Goal: Information Seeking & Learning: Learn about a topic

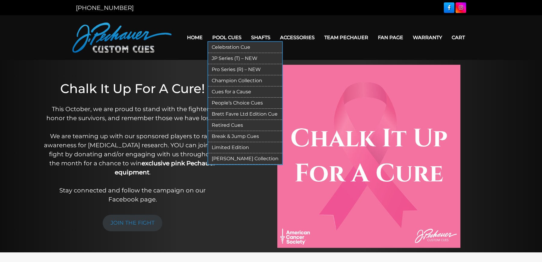
click at [246, 56] on link "JP Series (T) – NEW" at bounding box center [245, 58] width 74 height 11
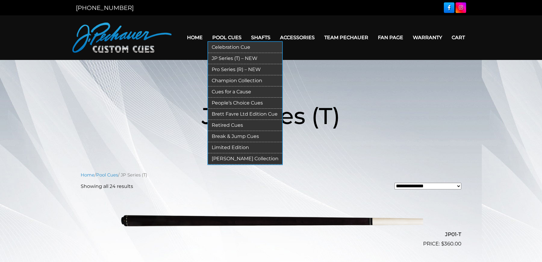
click at [234, 69] on link "Pro Series (R) – NEW" at bounding box center [245, 69] width 74 height 11
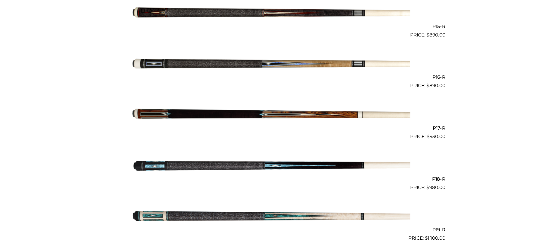
scroll to position [981, 0]
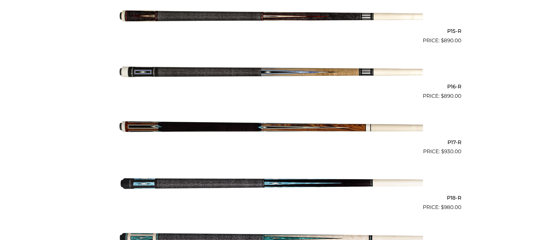
click at [242, 76] on img at bounding box center [271, 72] width 304 height 51
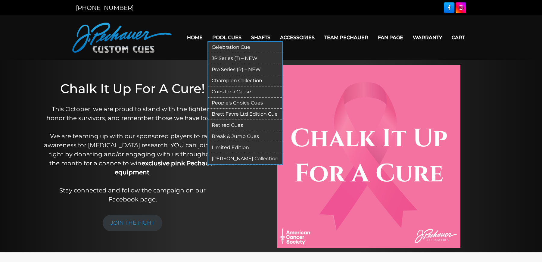
click at [232, 126] on link "Retired Cues" at bounding box center [245, 125] width 74 height 11
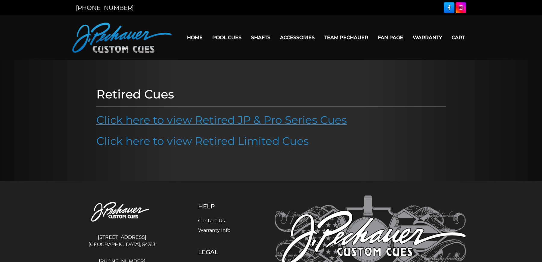
click at [232, 119] on link "Click here to view Retired JP & Pro Series Cues" at bounding box center [221, 119] width 251 height 13
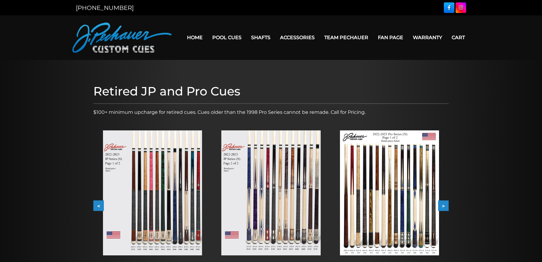
click at [443, 210] on button ">" at bounding box center [443, 206] width 11 height 11
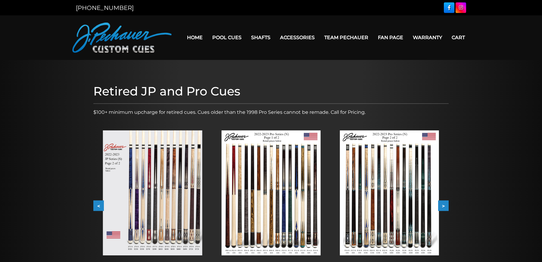
click at [445, 207] on button ">" at bounding box center [443, 206] width 11 height 11
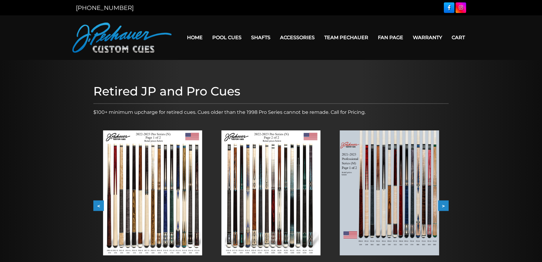
click at [445, 207] on button ">" at bounding box center [443, 206] width 11 height 11
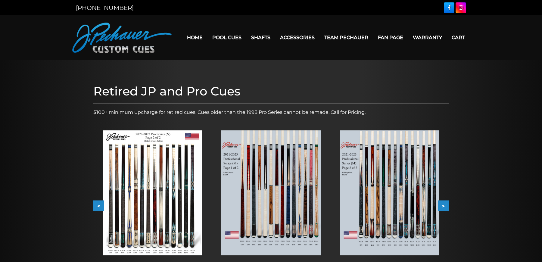
click at [445, 207] on button ">" at bounding box center [443, 206] width 11 height 11
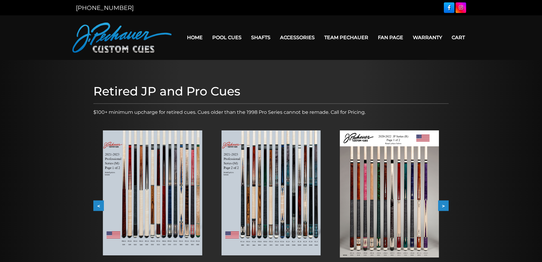
click at [187, 211] on img at bounding box center [152, 192] width 99 height 125
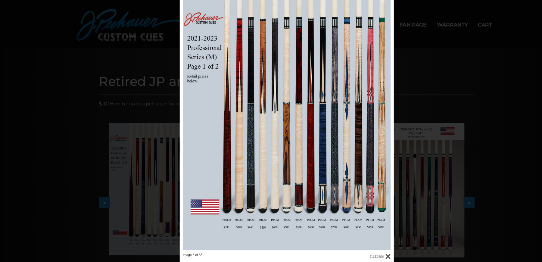
click at [136, 60] on div "Image 8 of 53" at bounding box center [271, 131] width 542 height 262
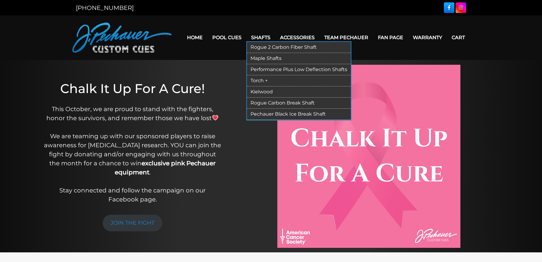
click at [264, 37] on link "Shafts" at bounding box center [260, 37] width 29 height 15
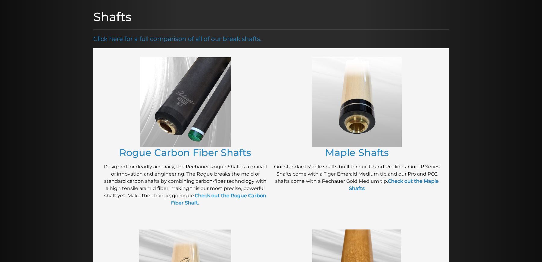
scroll to position [105, 0]
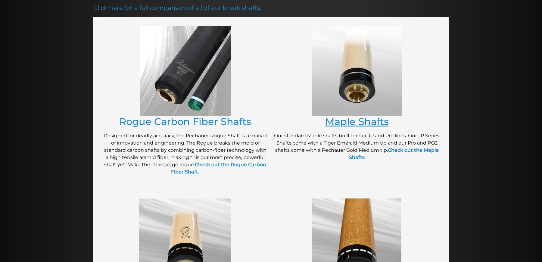
click at [343, 125] on link "Maple Shafts" at bounding box center [357, 122] width 64 height 12
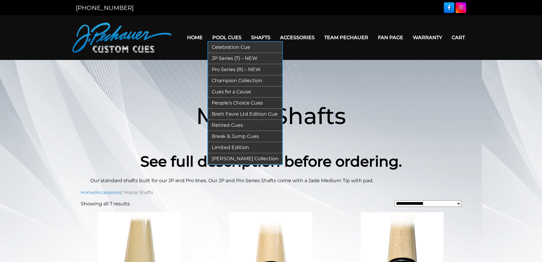
click at [237, 125] on link "Retired Cues" at bounding box center [245, 125] width 74 height 11
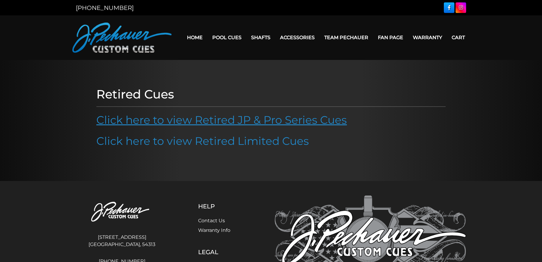
click at [240, 120] on link "Click here to view Retired JP & Pro Series Cues" at bounding box center [221, 119] width 251 height 13
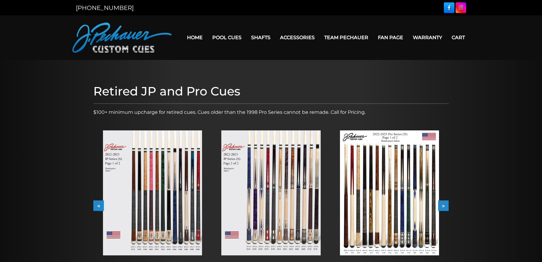
click at [443, 206] on button ">" at bounding box center [443, 206] width 11 height 11
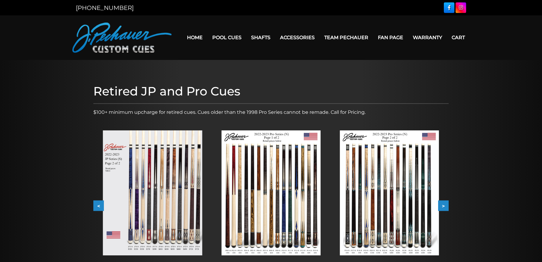
click at [443, 206] on button ">" at bounding box center [443, 206] width 11 height 11
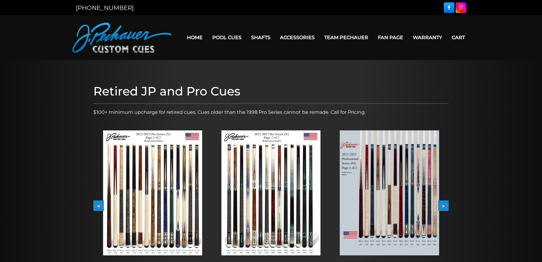
click at [443, 206] on button ">" at bounding box center [443, 206] width 11 height 11
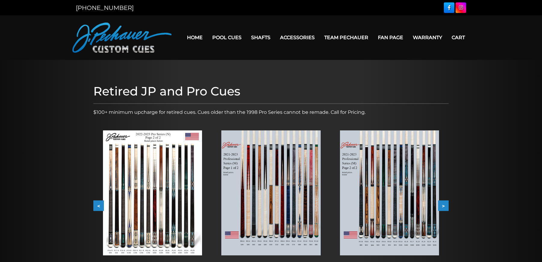
click at [443, 206] on button ">" at bounding box center [443, 206] width 11 height 11
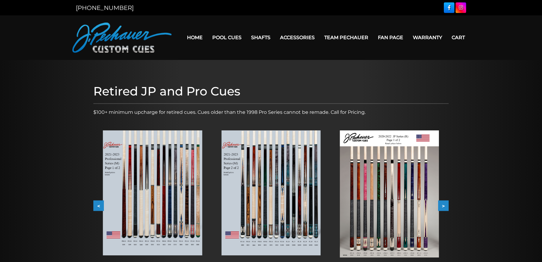
click at [443, 206] on button ">" at bounding box center [443, 206] width 11 height 11
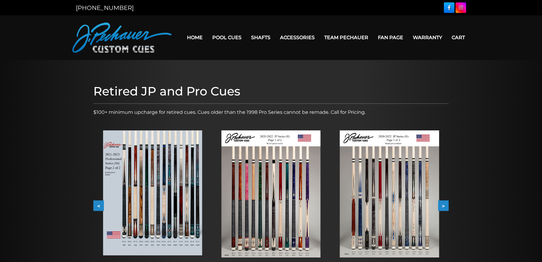
click at [443, 206] on button ">" at bounding box center [443, 206] width 11 height 11
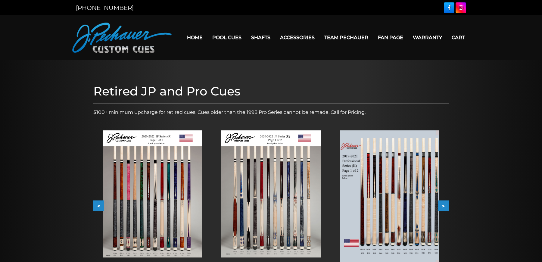
click at [443, 206] on button ">" at bounding box center [443, 206] width 11 height 11
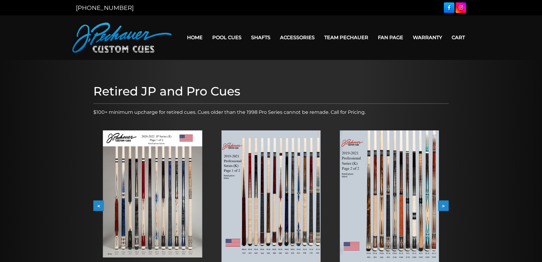
click at [443, 206] on button ">" at bounding box center [443, 206] width 11 height 11
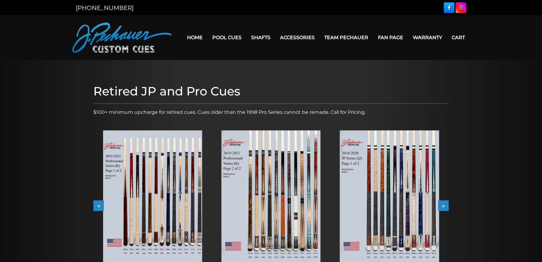
click at [443, 206] on button ">" at bounding box center [443, 206] width 11 height 11
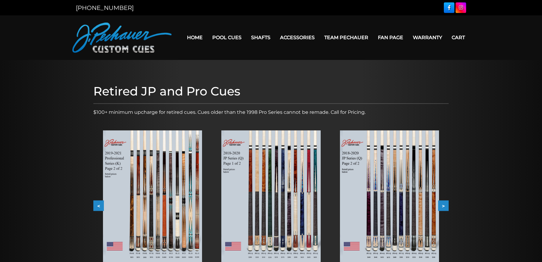
click at [403, 210] on img at bounding box center [389, 197] width 99 height 134
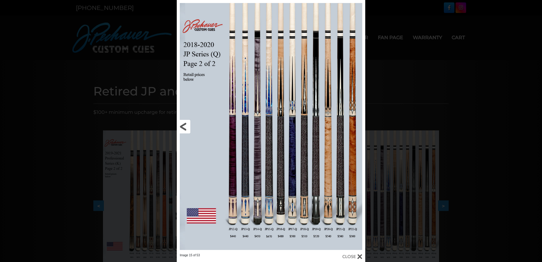
click at [189, 130] on link at bounding box center [219, 126] width 85 height 253
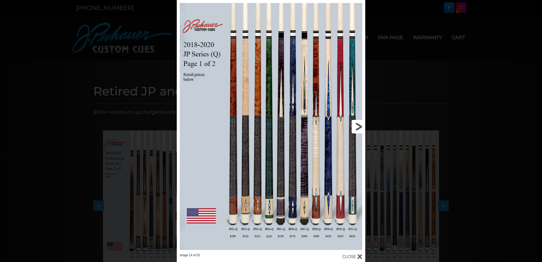
click at [356, 128] on link at bounding box center [322, 126] width 85 height 253
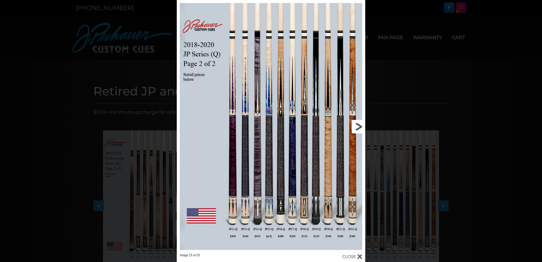
click at [358, 130] on link at bounding box center [322, 126] width 85 height 253
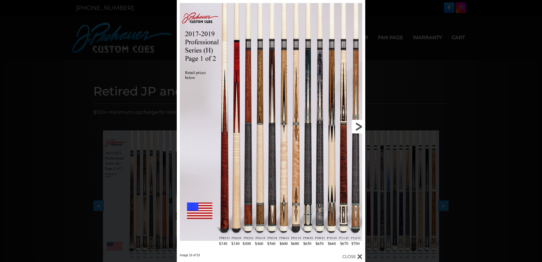
click at [358, 130] on link at bounding box center [322, 126] width 85 height 253
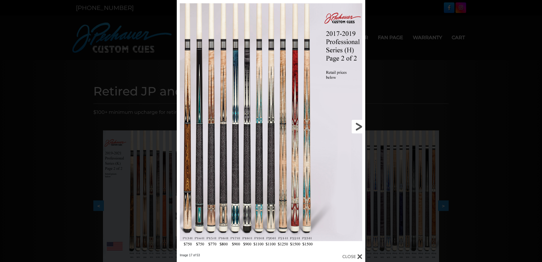
click at [358, 130] on link at bounding box center [322, 126] width 85 height 253
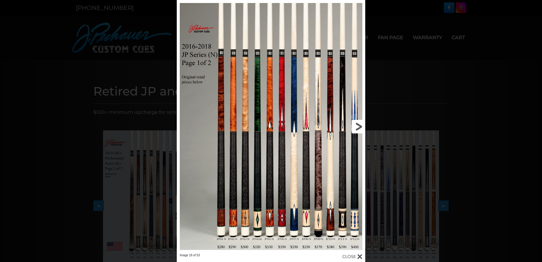
click at [358, 130] on link at bounding box center [322, 126] width 85 height 253
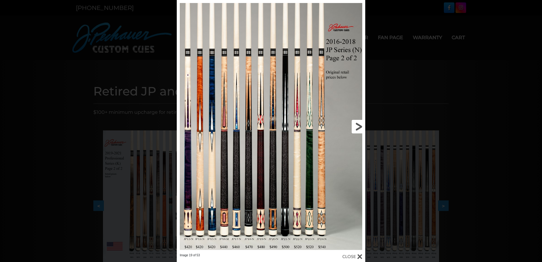
click at [358, 130] on link at bounding box center [322, 126] width 85 height 253
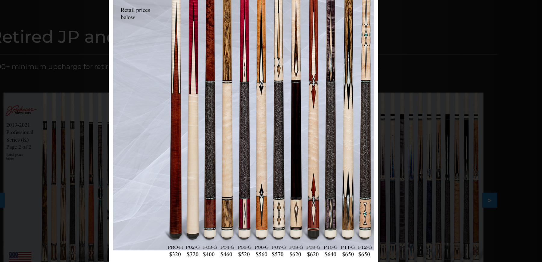
click at [273, 218] on div at bounding box center [271, 126] width 189 height 253
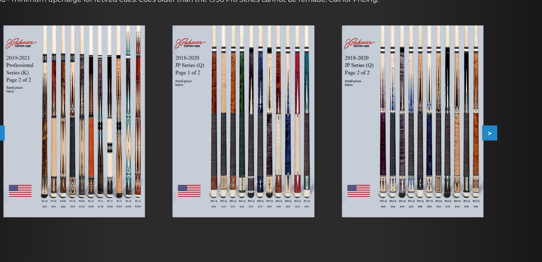
scroll to position [44, 0]
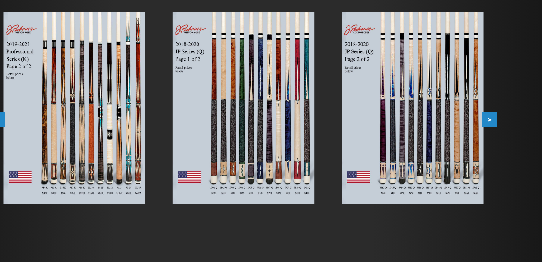
click at [447, 164] on button ">" at bounding box center [443, 162] width 11 height 11
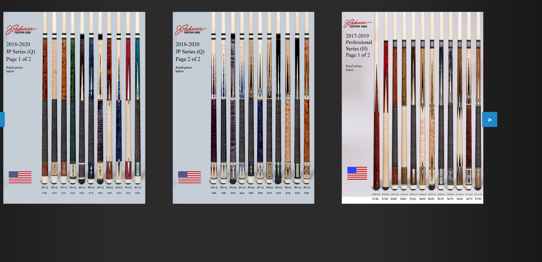
click at [447, 164] on button ">" at bounding box center [443, 162] width 11 height 11
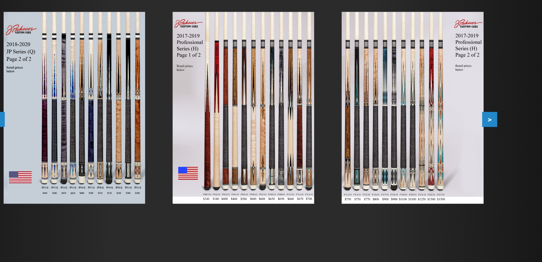
click at [447, 164] on button ">" at bounding box center [443, 162] width 11 height 11
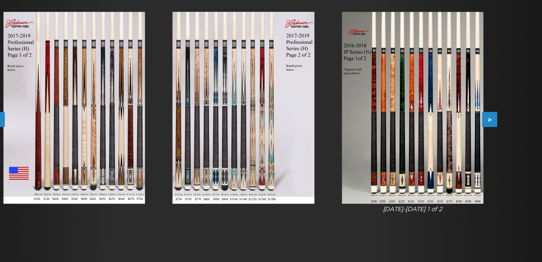
click at [447, 164] on button ">" at bounding box center [443, 162] width 11 height 11
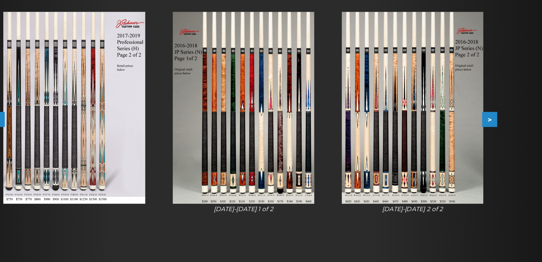
click at [447, 164] on button ">" at bounding box center [443, 162] width 11 height 11
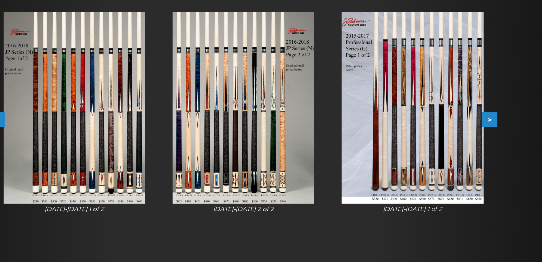
click at [447, 164] on button ">" at bounding box center [443, 162] width 11 height 11
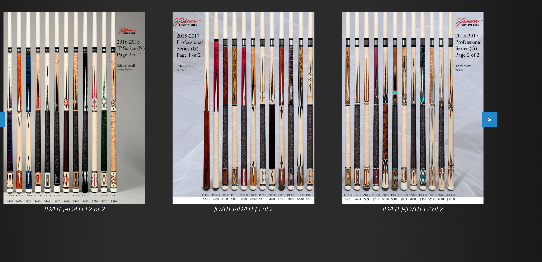
click at [279, 161] on img at bounding box center [270, 154] width 99 height 134
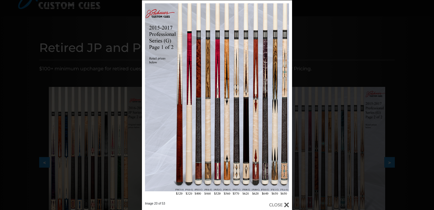
click at [326, 12] on div "Image 20 of 53" at bounding box center [217, 105] width 434 height 210
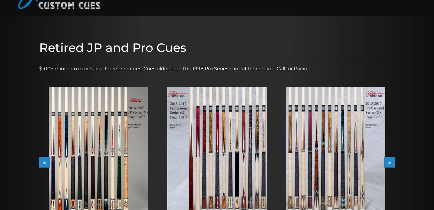
scroll to position [0, 0]
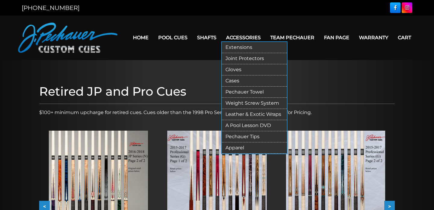
click at [241, 114] on link "Leather & Exotic Wraps" at bounding box center [254, 114] width 65 height 11
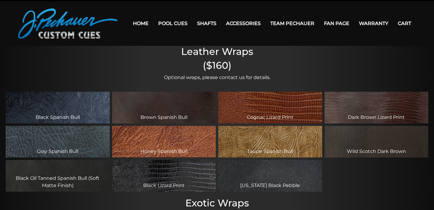
scroll to position [6, 0]
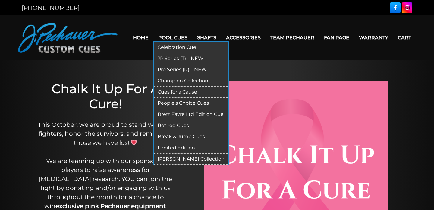
click at [181, 58] on link "JP Series (T) – NEW" at bounding box center [191, 58] width 74 height 11
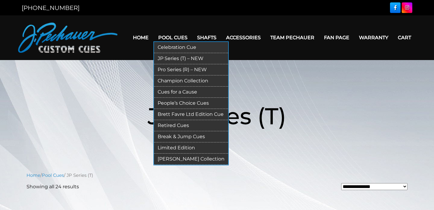
click at [172, 137] on link "Break & Jump Cues" at bounding box center [191, 136] width 74 height 11
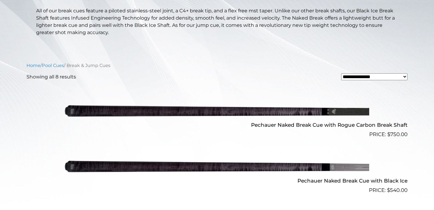
scroll to position [196, 0]
